Goal: Answer question/provide support

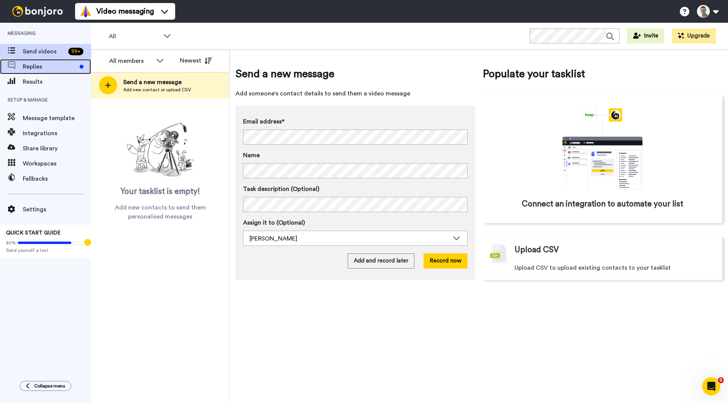
click at [49, 69] on span "Replies" at bounding box center [50, 66] width 54 height 9
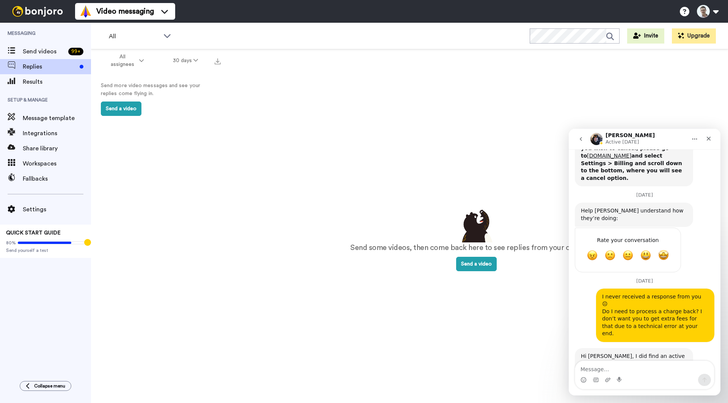
scroll to position [468, 0]
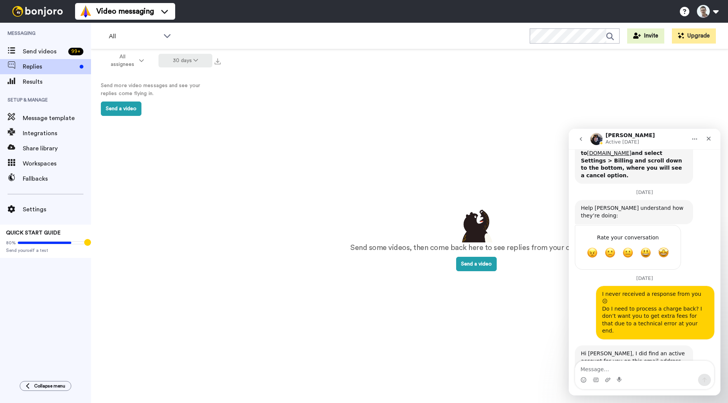
click at [186, 58] on button "30 days" at bounding box center [185, 61] width 54 height 14
click at [179, 170] on span "All time" at bounding box center [175, 172] width 21 height 6
click at [32, 84] on span "Results" at bounding box center [57, 81] width 68 height 9
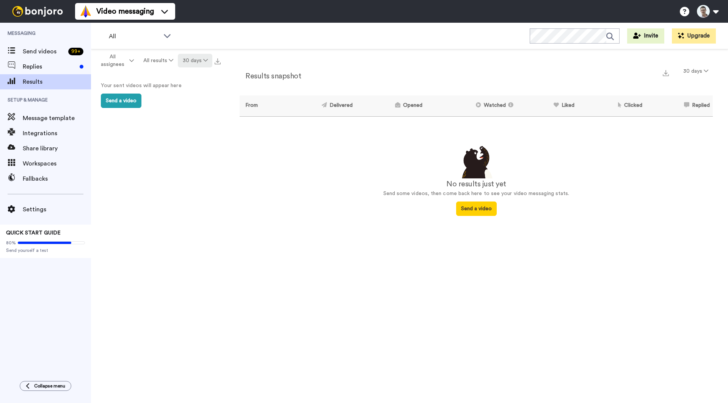
click at [201, 59] on button "30 days" at bounding box center [195, 61] width 35 height 14
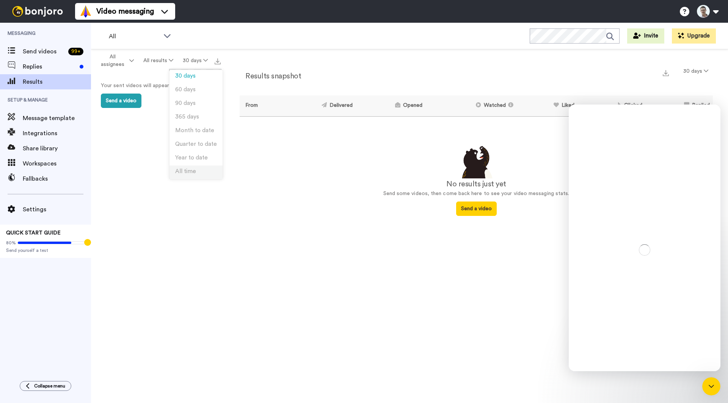
click at [199, 170] on li "All time" at bounding box center [195, 173] width 53 height 14
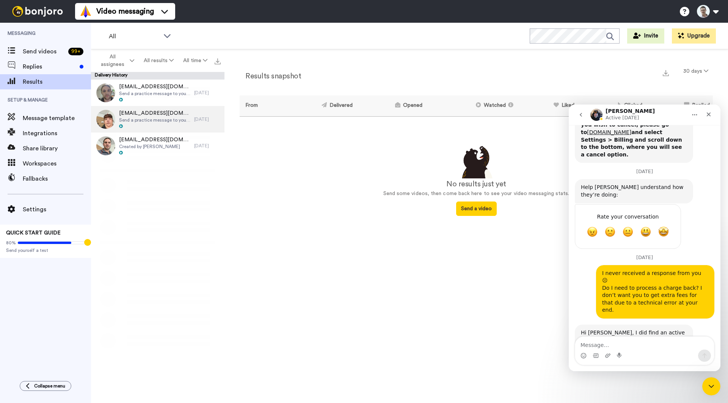
scroll to position [468, 0]
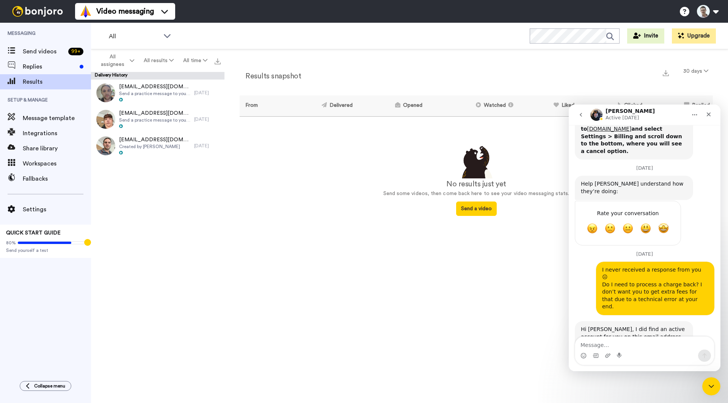
click at [603, 347] on textarea "Message…" at bounding box center [644, 343] width 139 height 13
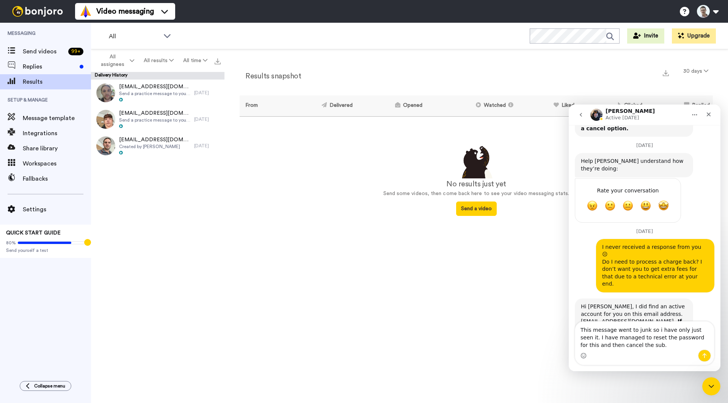
scroll to position [499, 0]
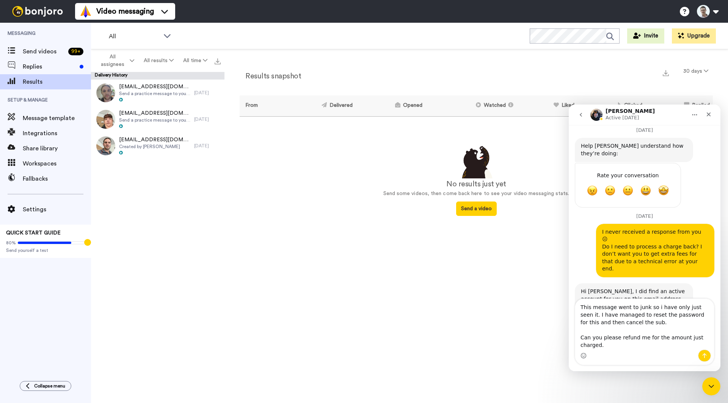
type textarea "This message went to junk so i have only just seen it. I have managed to reset …"
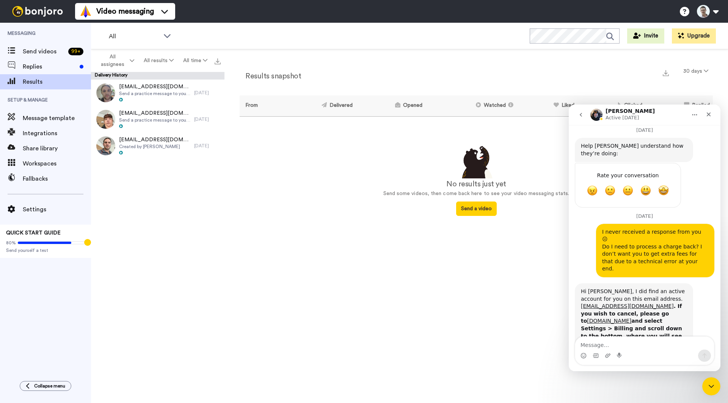
scroll to position [535, 0]
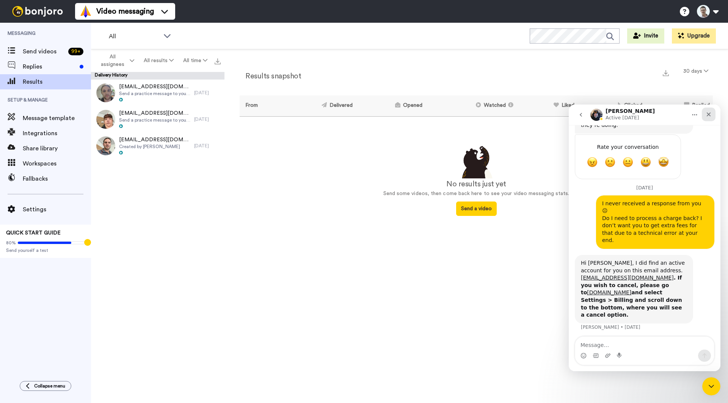
click at [707, 115] on icon "Close" at bounding box center [709, 114] width 6 height 6
